Goal: Task Accomplishment & Management: Use online tool/utility

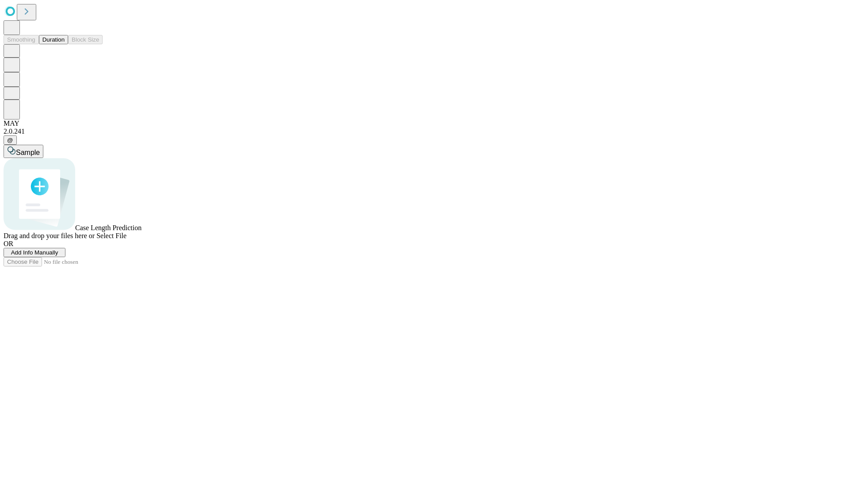
click at [65, 44] on button "Duration" at bounding box center [53, 39] width 29 height 9
click at [58, 256] on span "Add Info Manually" at bounding box center [34, 252] width 47 height 7
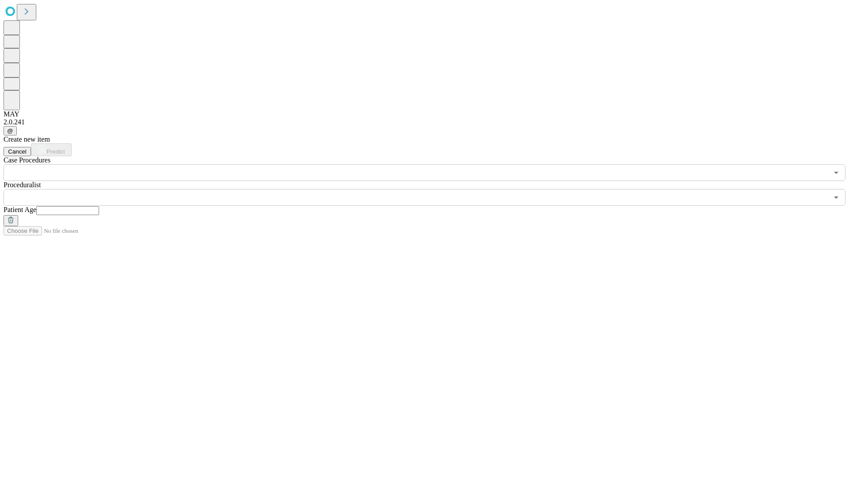
click at [99, 206] on input "text" at bounding box center [67, 210] width 63 height 9
type input "**"
click at [431, 189] on input "text" at bounding box center [416, 197] width 825 height 17
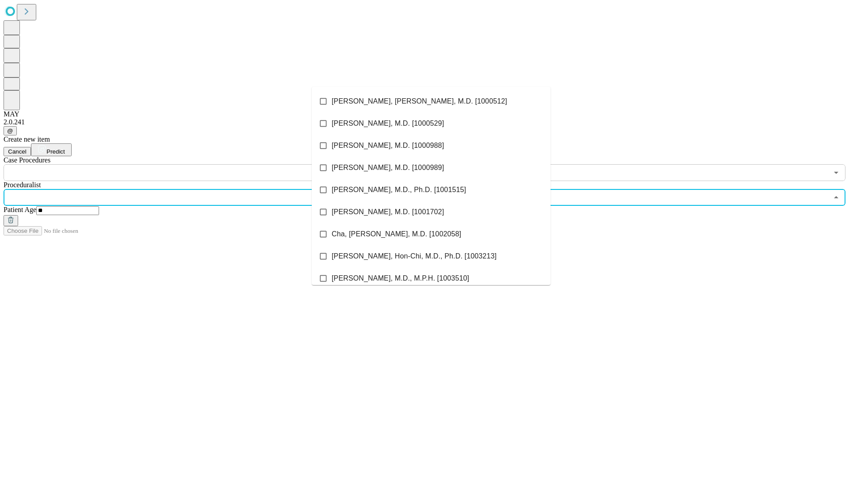
click at [431, 101] on li "[PERSON_NAME], [PERSON_NAME], M.D. [1000512]" at bounding box center [431, 101] width 239 height 22
